Goal: Register for event/course

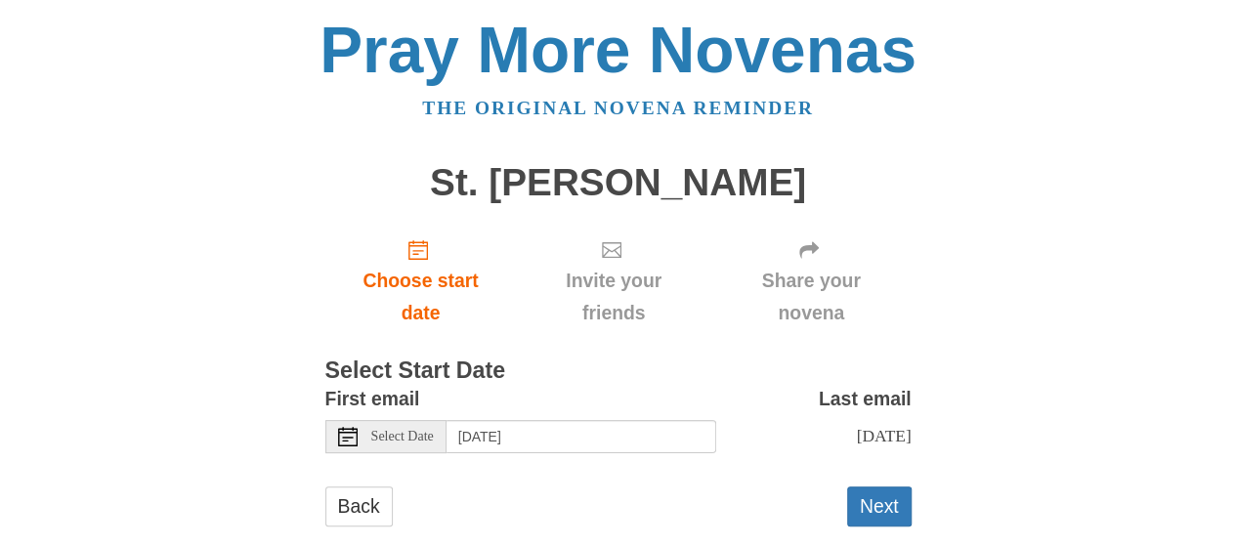
drag, startPoint x: 0, startPoint y: 0, endPoint x: 188, endPoint y: 198, distance: 273.0
click at [188, 198] on div "Pray More Novenas The original novena reminder St. Francis Novena Choose start …" at bounding box center [618, 291] width 1143 height 583
click at [385, 446] on div "Select Date" at bounding box center [385, 436] width 121 height 33
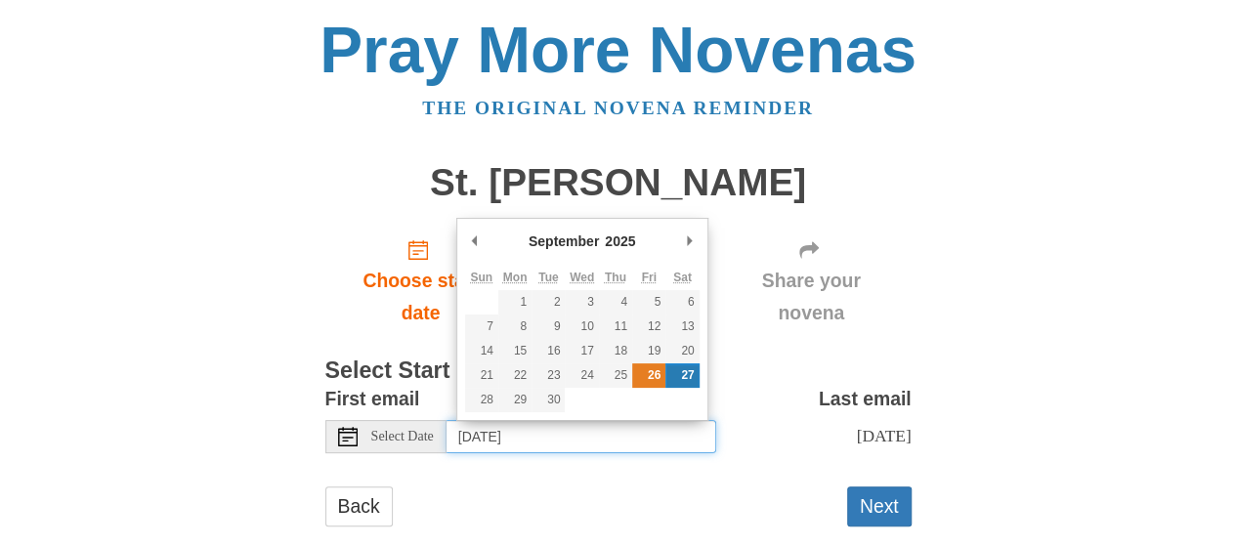
type input "Friday, September 26th"
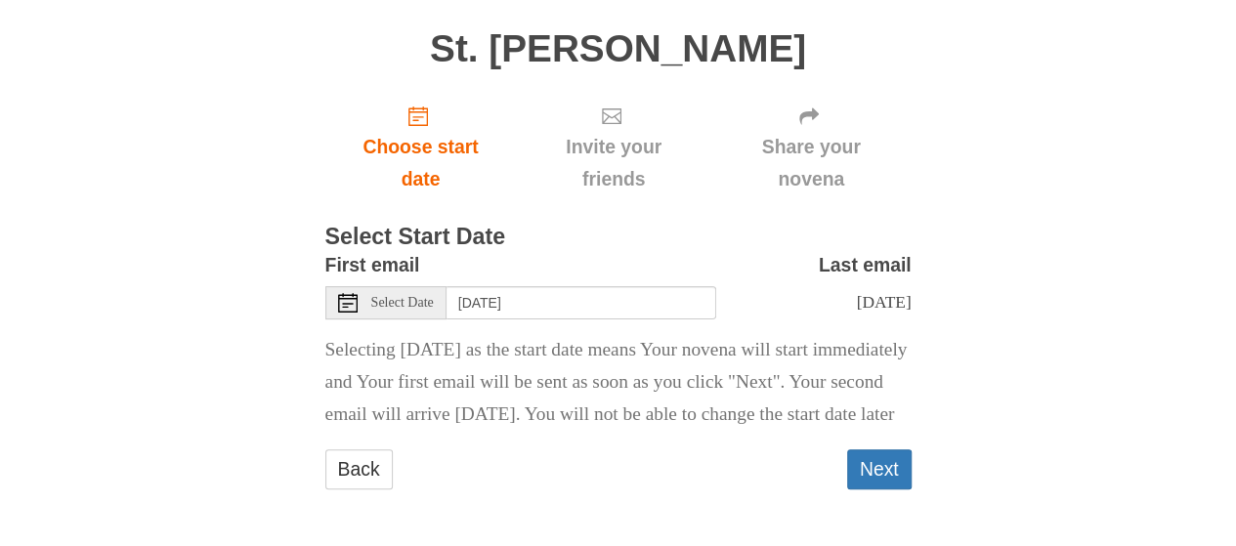
scroll to position [162, 0]
click at [889, 473] on button "Next" at bounding box center [879, 469] width 64 height 40
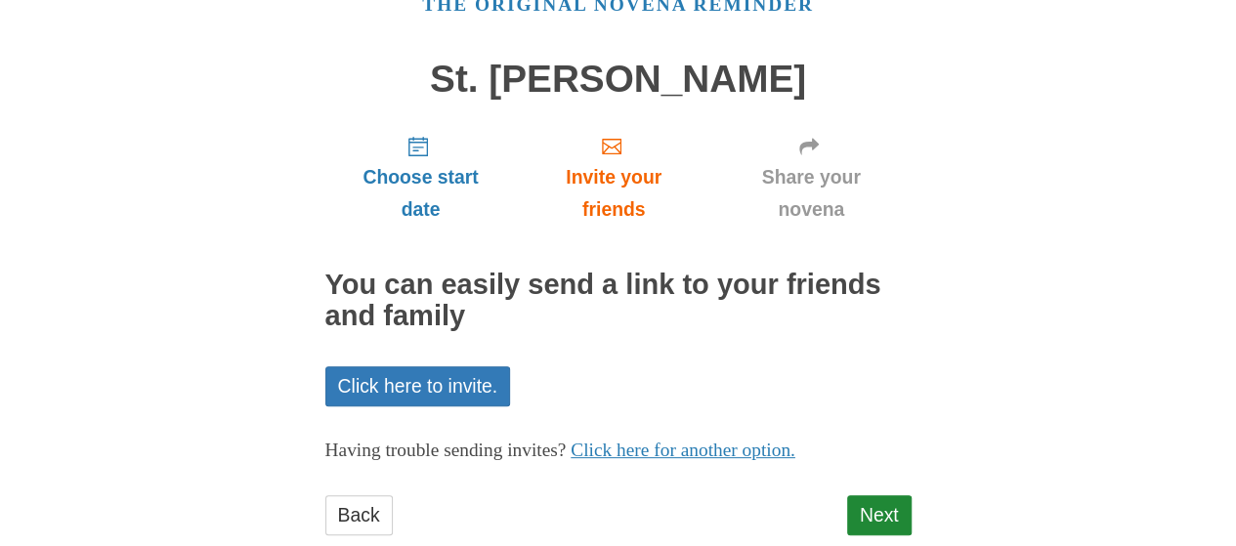
scroll to position [148, 0]
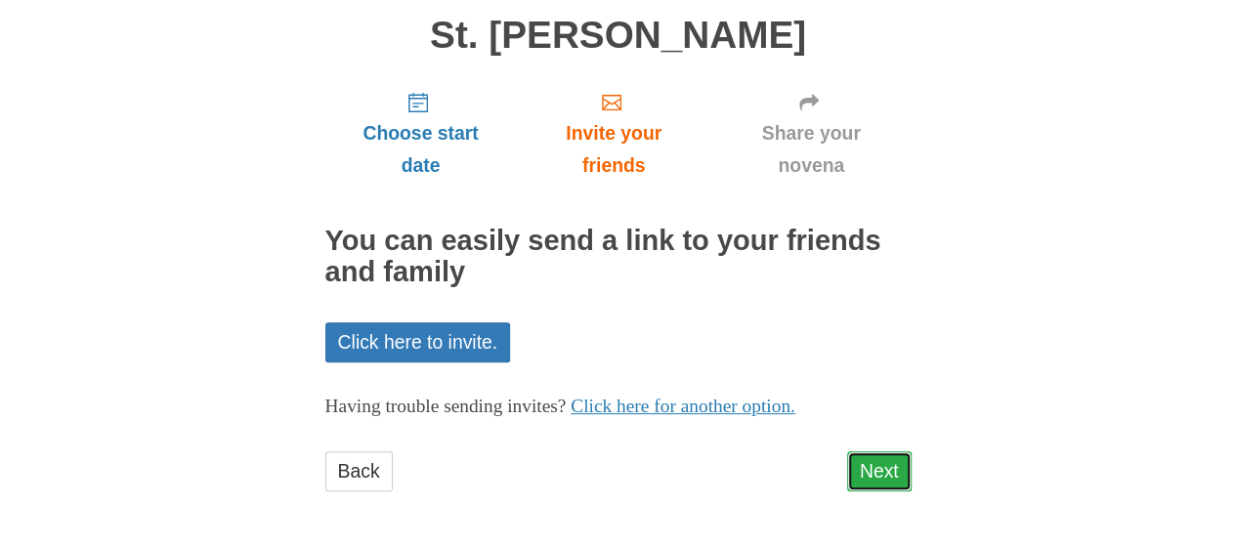
click at [881, 465] on link "Next" at bounding box center [879, 471] width 64 height 40
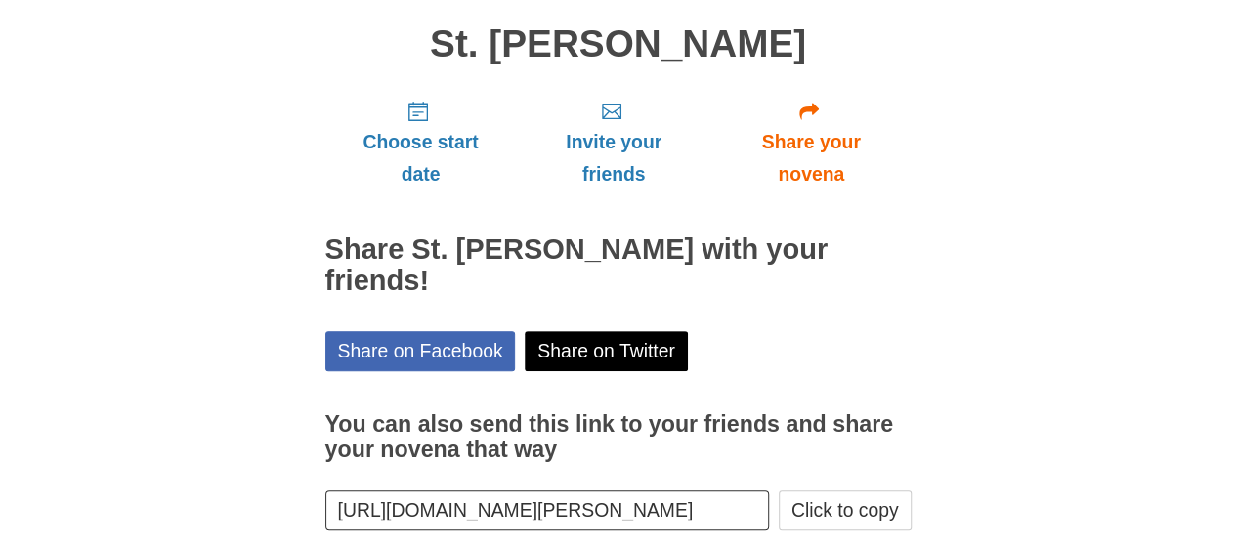
scroll to position [236, 0]
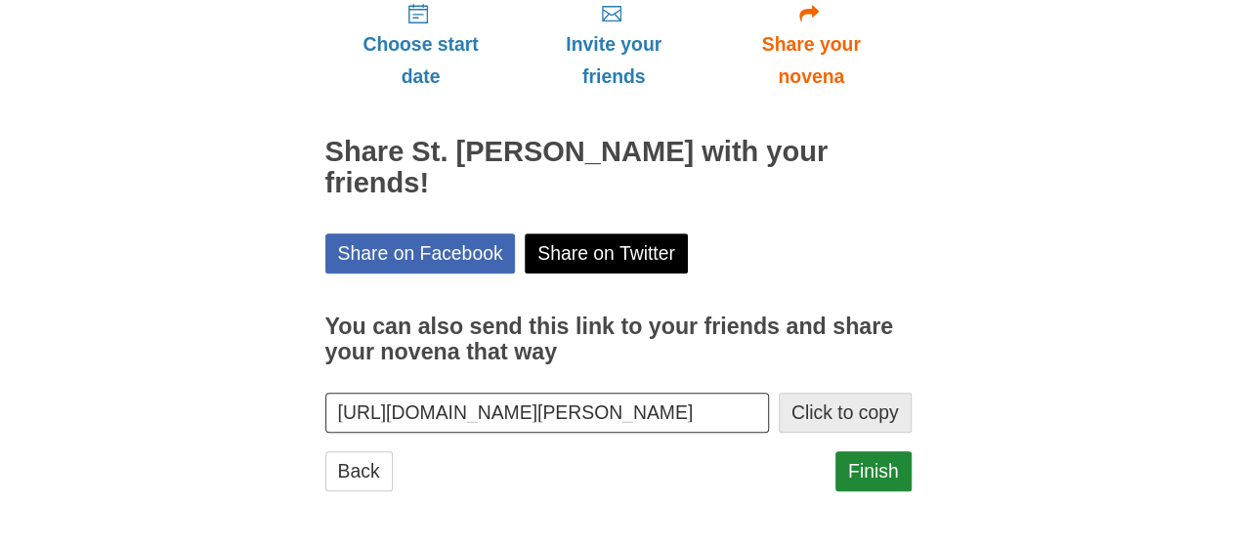
click at [871, 419] on button "Click to copy" at bounding box center [845, 413] width 133 height 40
click at [882, 472] on link "Finish" at bounding box center [873, 471] width 76 height 40
